Goal: Transaction & Acquisition: Register for event/course

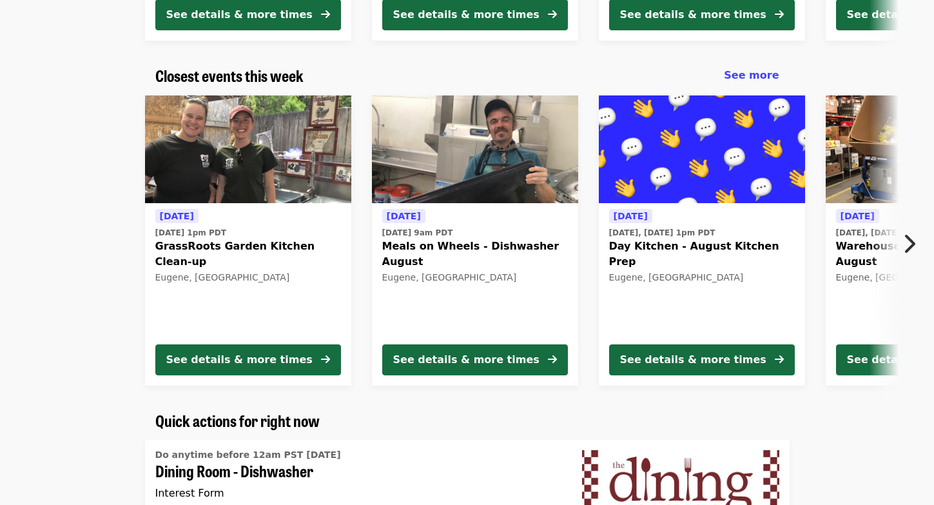
scroll to position [402, 0]
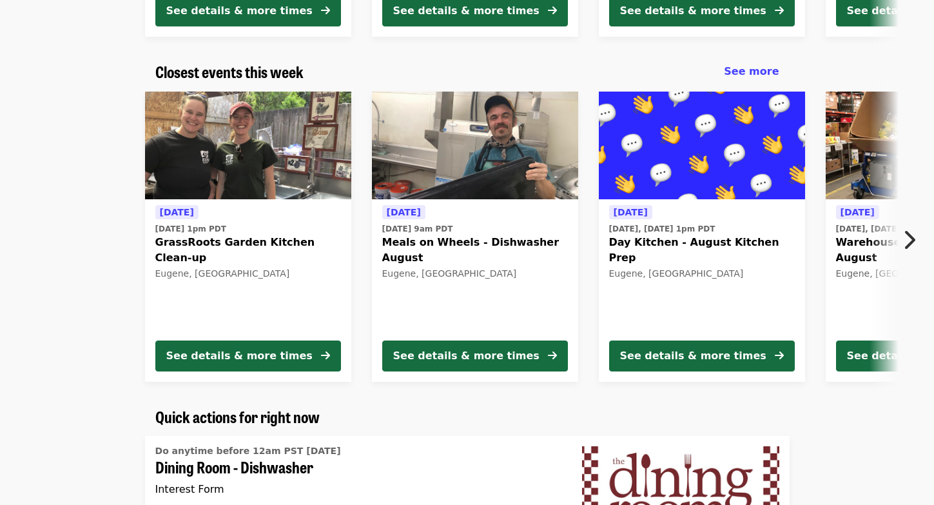
click at [907, 242] on icon "chevron-right icon" at bounding box center [909, 240] width 13 height 25
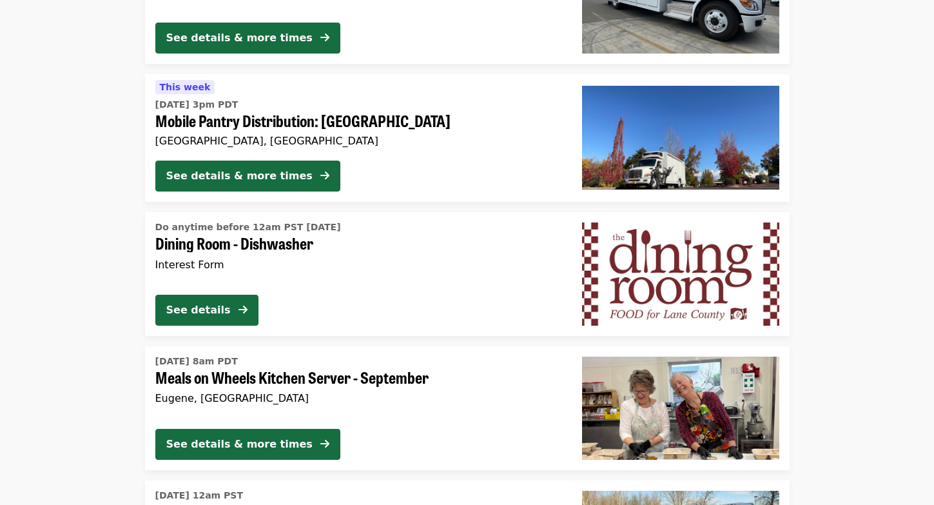
scroll to position [0, 0]
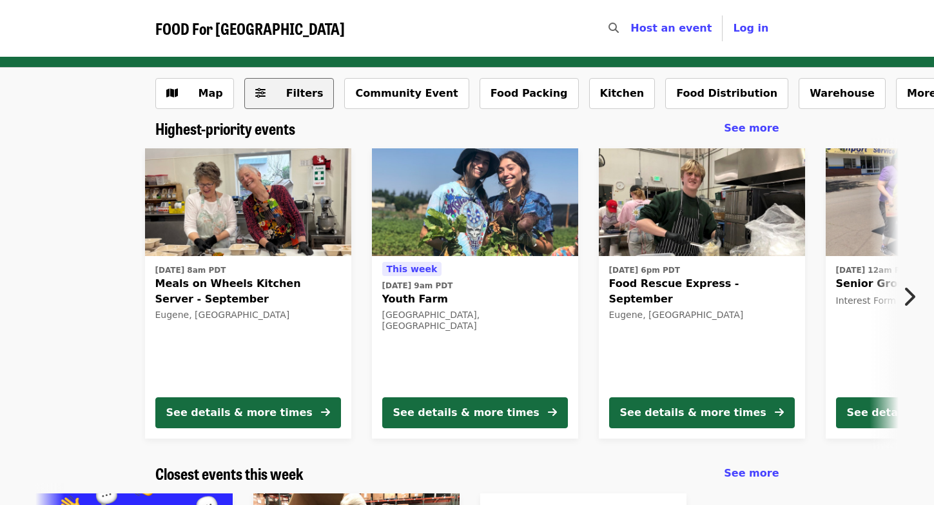
click at [286, 95] on span "Filters" at bounding box center [304, 93] width 37 height 12
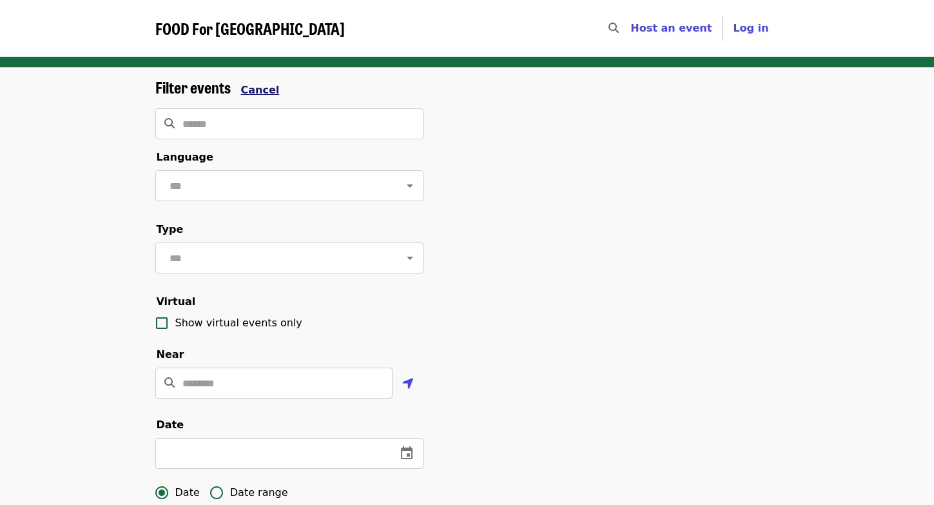
click at [267, 86] on span "Cancel" at bounding box center [260, 90] width 39 height 12
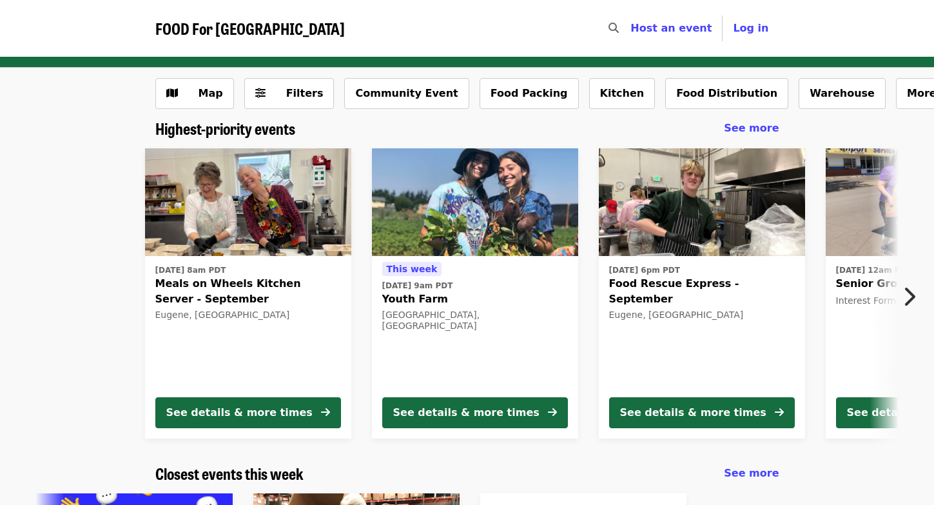
click at [900, 300] on button "Next item" at bounding box center [913, 297] width 43 height 36
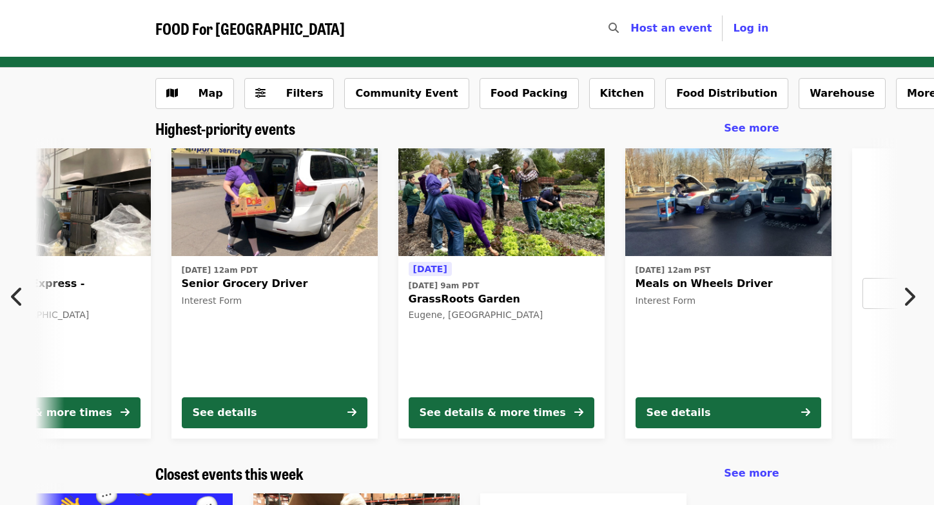
scroll to position [0, 694]
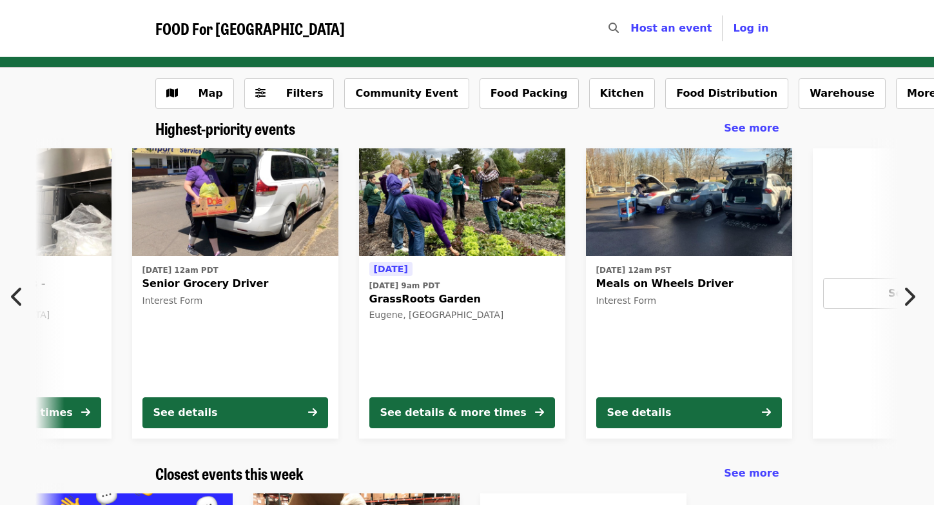
click at [912, 293] on icon "chevron-right icon" at bounding box center [909, 296] width 13 height 25
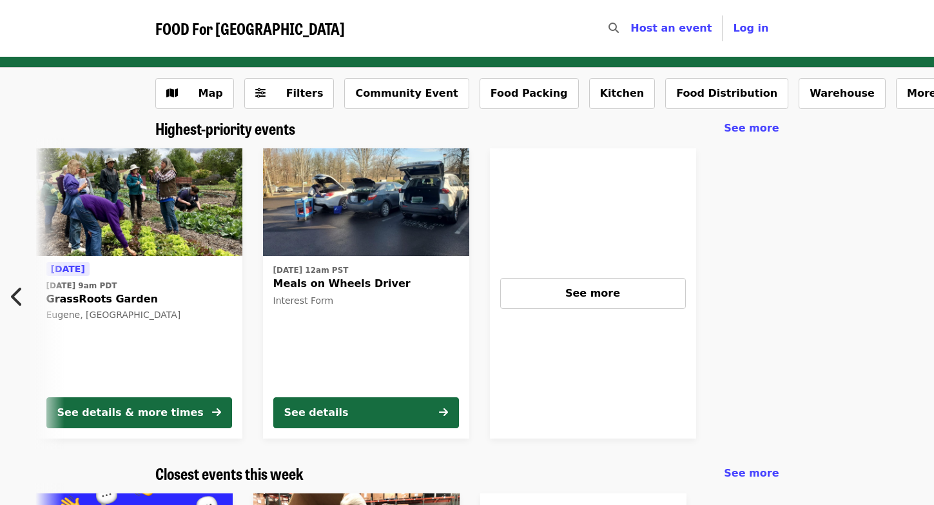
scroll to position [0, 1028]
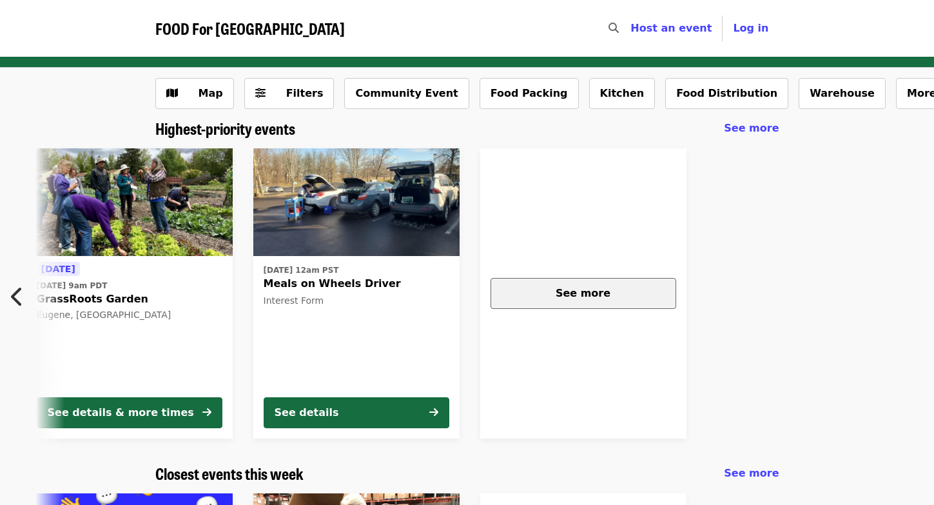
click at [602, 308] on button "See more" at bounding box center [584, 293] width 186 height 31
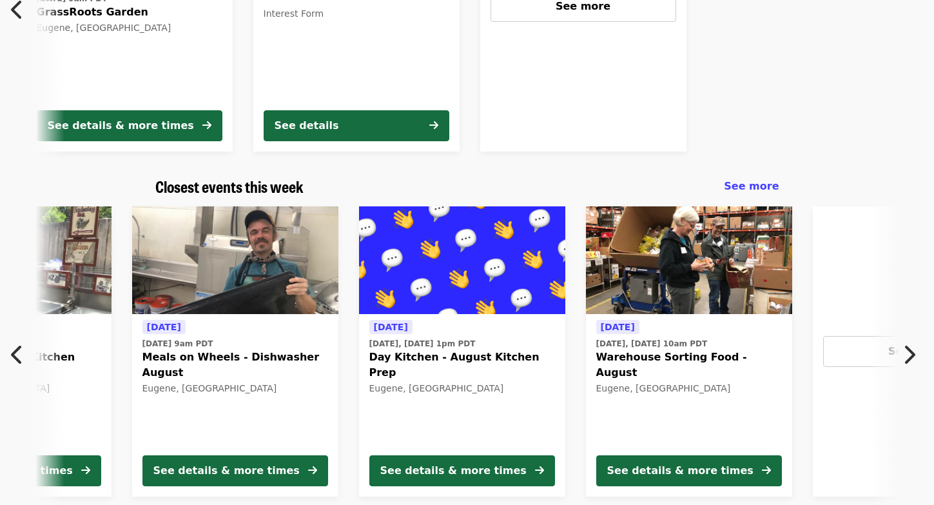
scroll to position [0, 0]
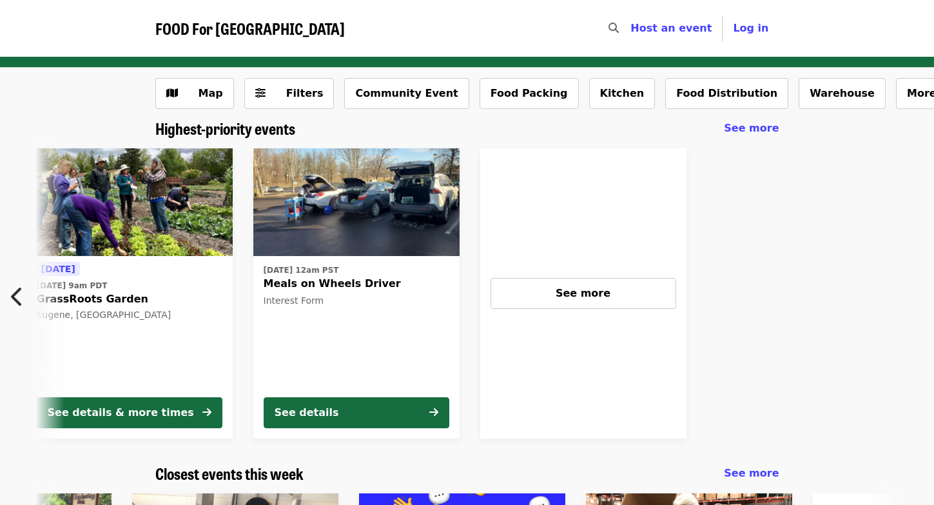
click at [14, 295] on icon "chevron-left icon" at bounding box center [17, 296] width 13 height 25
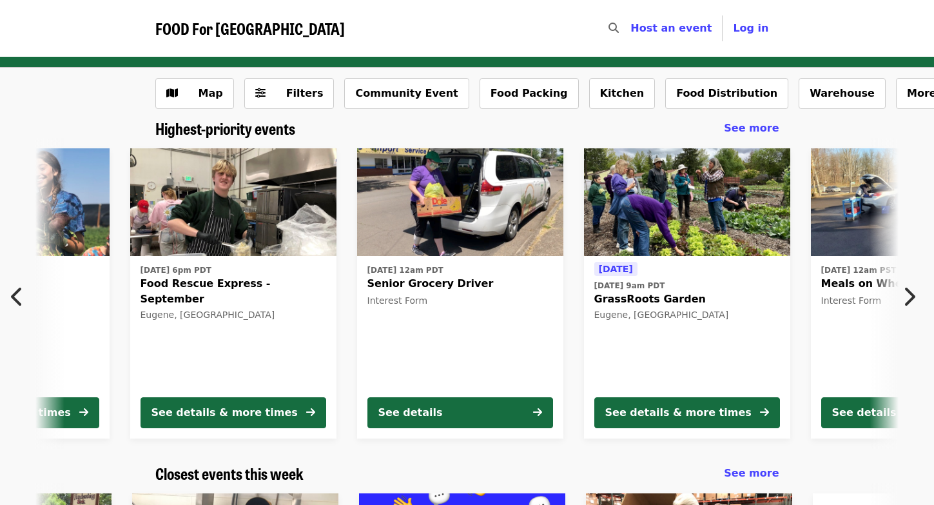
scroll to position [0, 467]
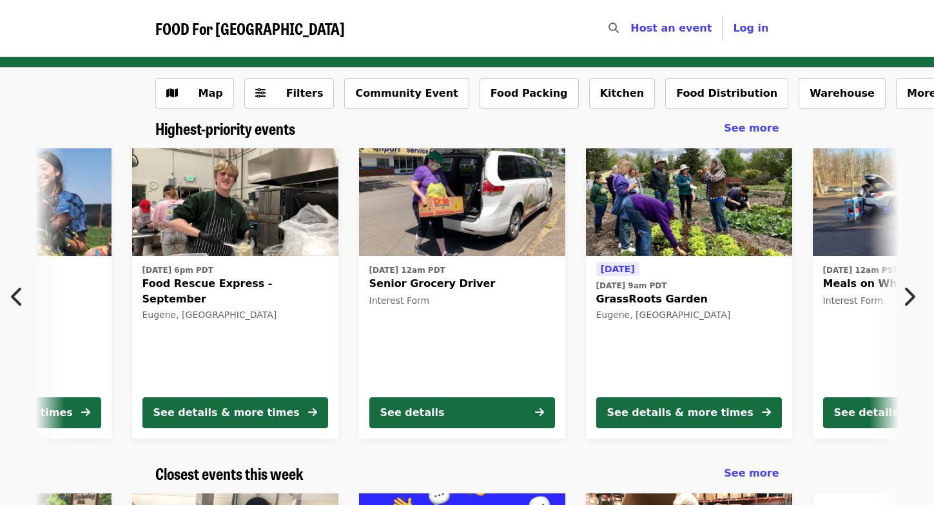
click at [14, 295] on icon "chevron-left icon" at bounding box center [17, 296] width 13 height 25
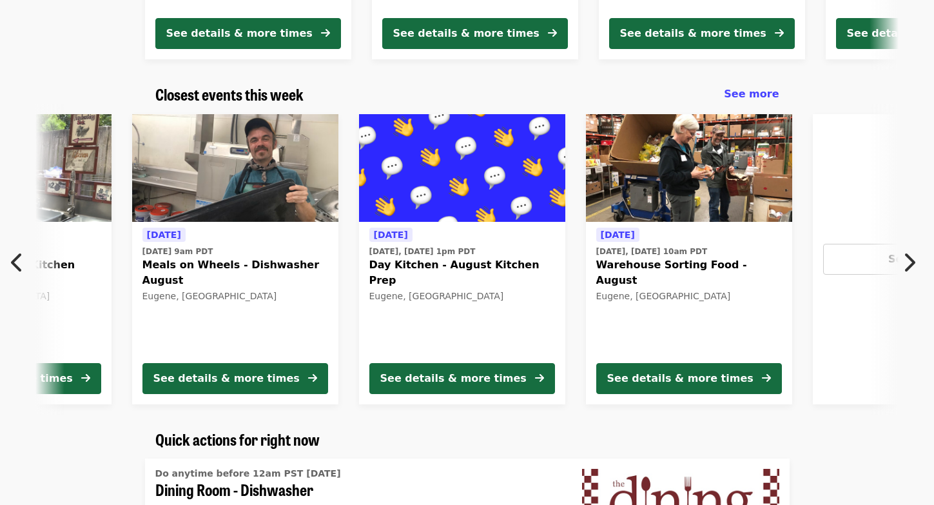
scroll to position [380, 0]
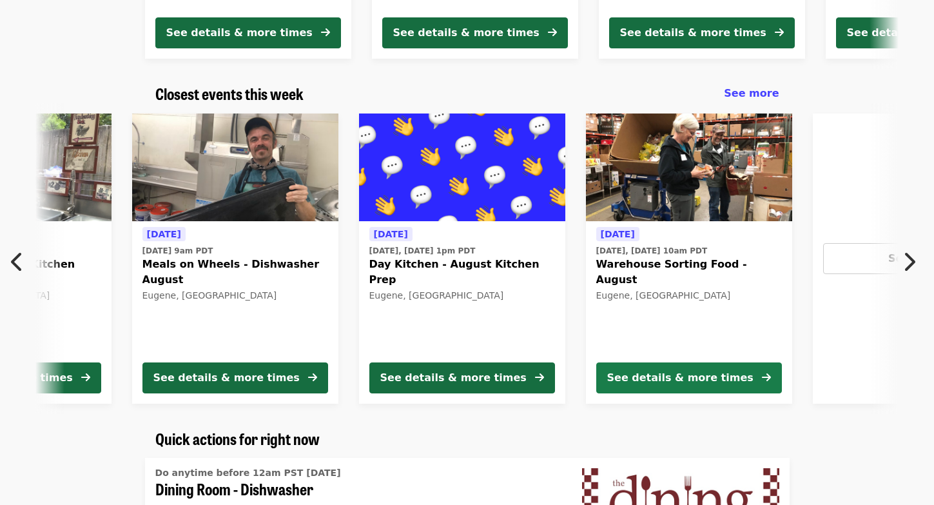
click at [751, 373] on button "See details & more times" at bounding box center [689, 377] width 186 height 31
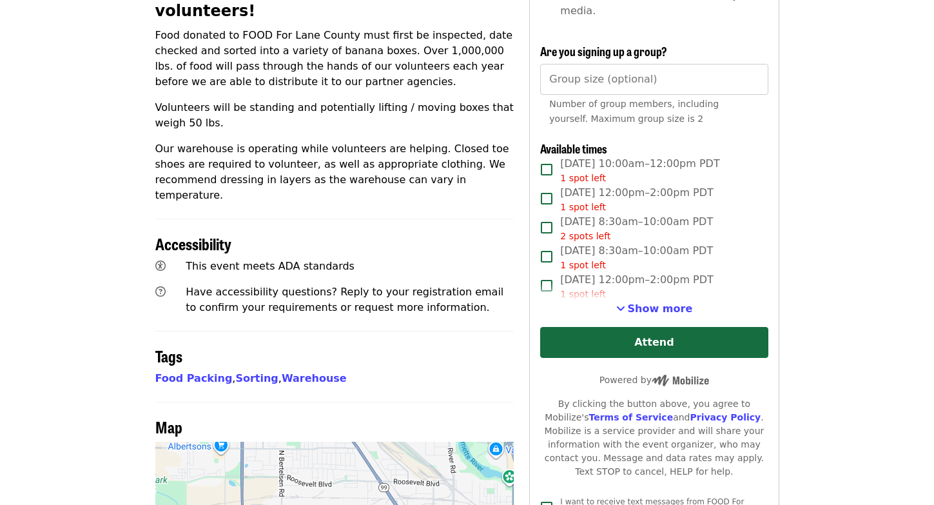
scroll to position [459, 0]
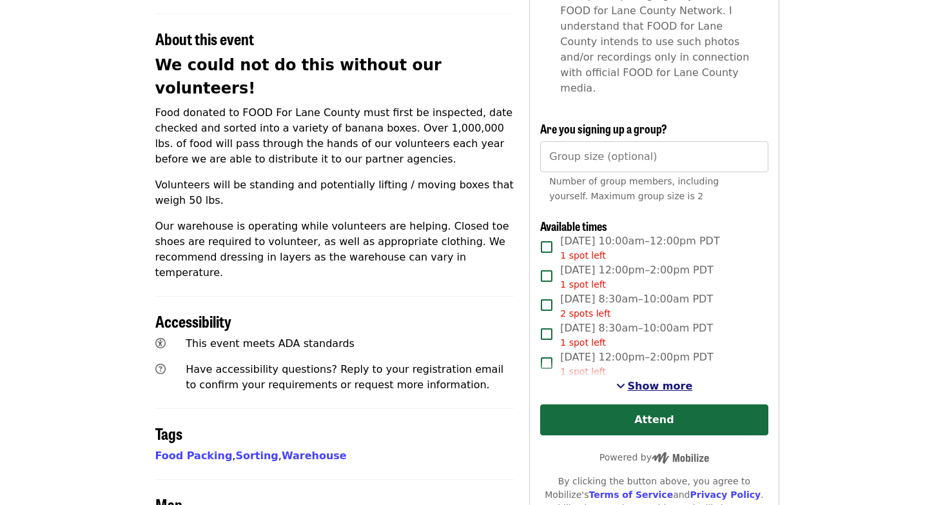
click at [645, 380] on span "Show more" at bounding box center [660, 386] width 65 height 12
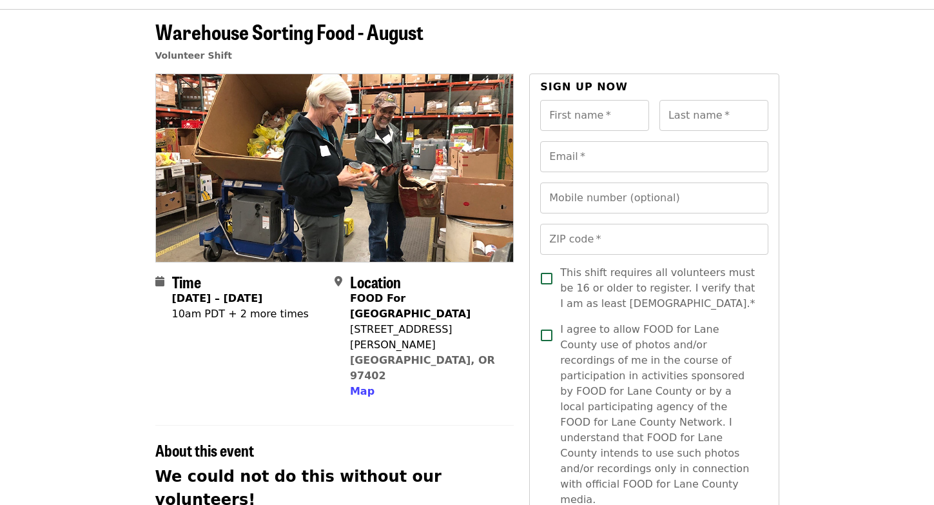
scroll to position [46, 0]
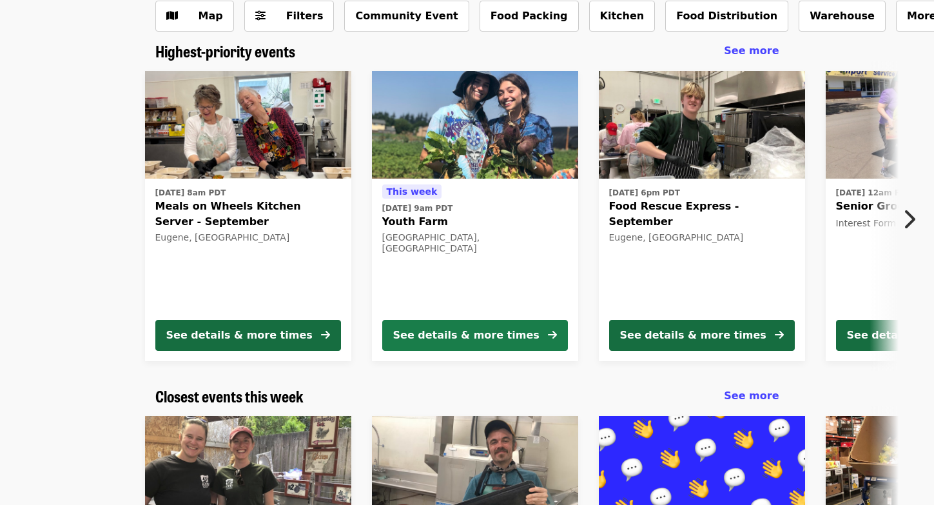
scroll to position [74, 0]
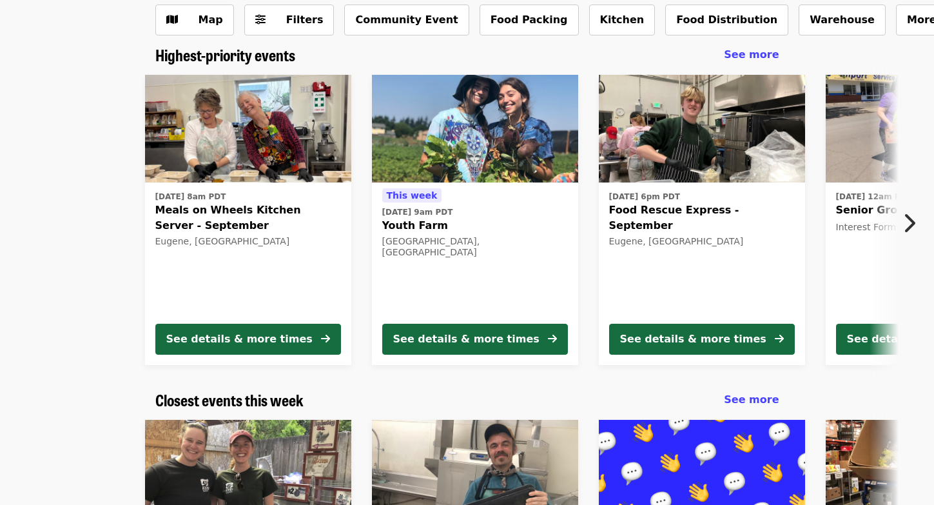
click at [907, 217] on icon "chevron-right icon" at bounding box center [909, 223] width 13 height 25
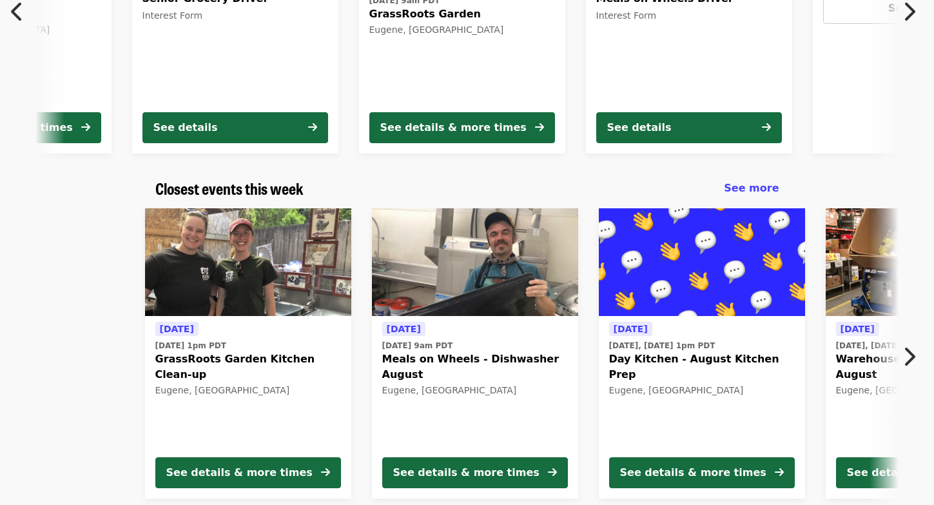
scroll to position [286, 0]
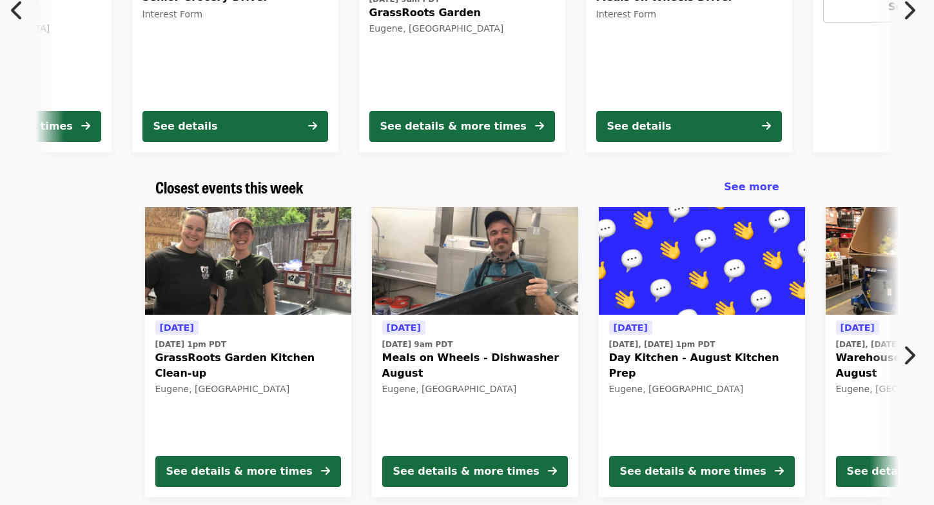
click at [903, 354] on icon "chevron-right icon" at bounding box center [909, 355] width 13 height 25
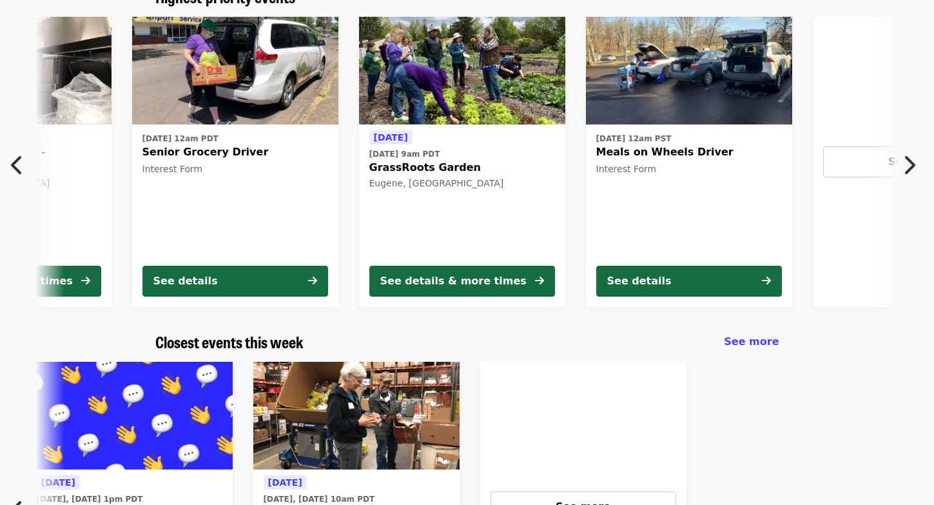
scroll to position [113, 0]
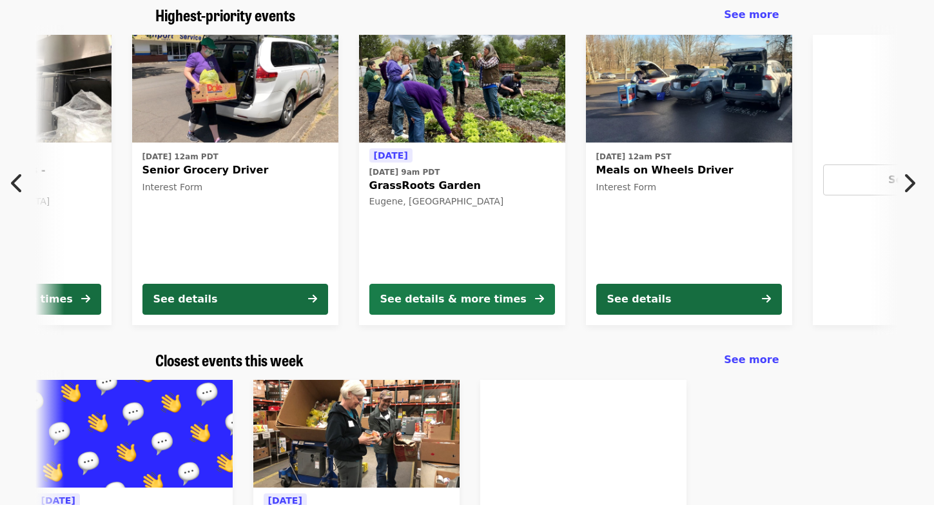
click at [447, 300] on div "See details & more times" at bounding box center [453, 298] width 146 height 15
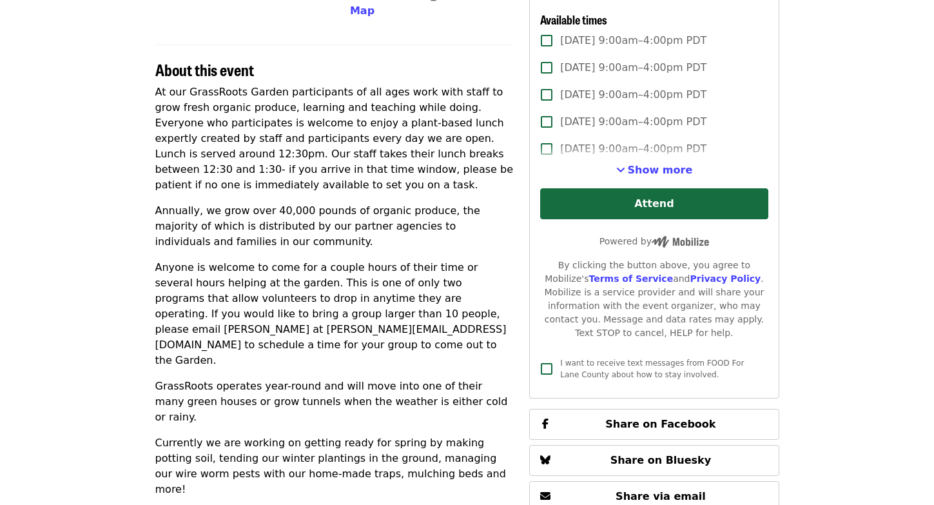
scroll to position [409, 0]
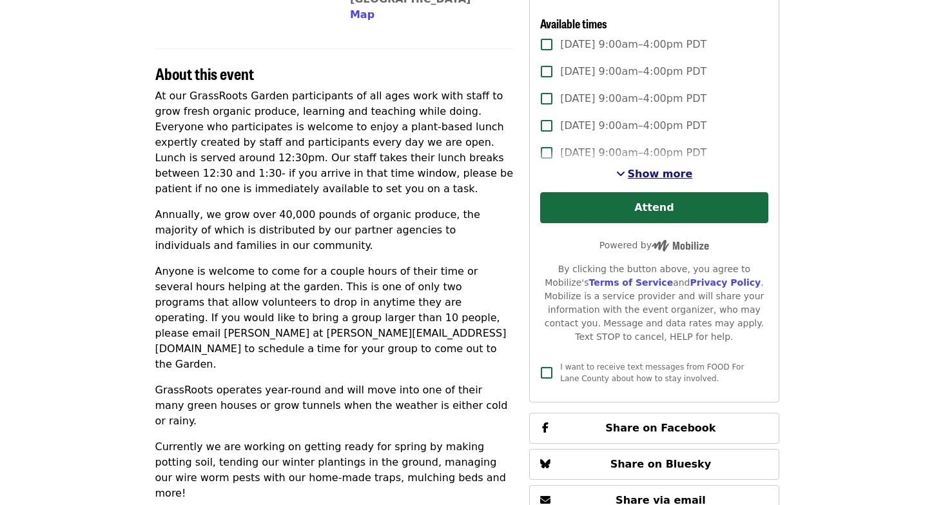
click at [652, 177] on span "Show more" at bounding box center [660, 174] width 65 height 12
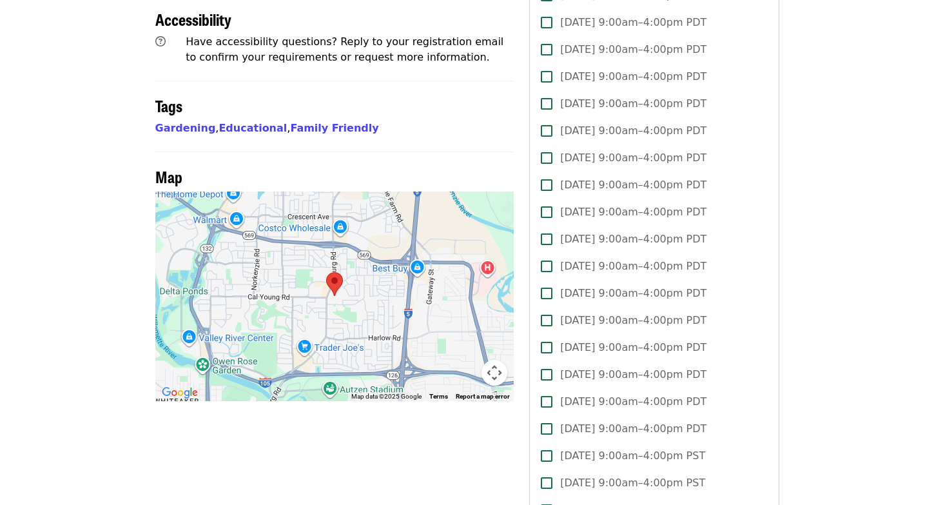
scroll to position [973, 0]
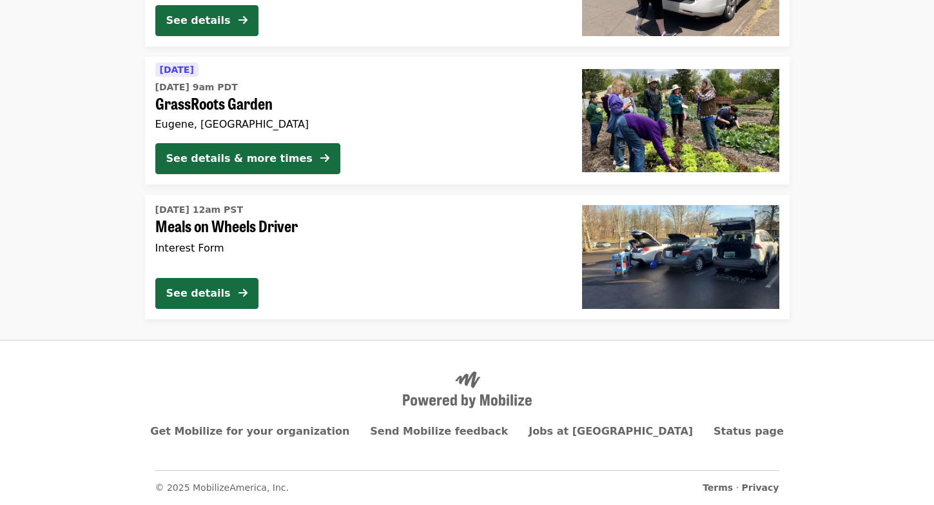
scroll to position [632, 0]
